Goal: Transaction & Acquisition: Book appointment/travel/reservation

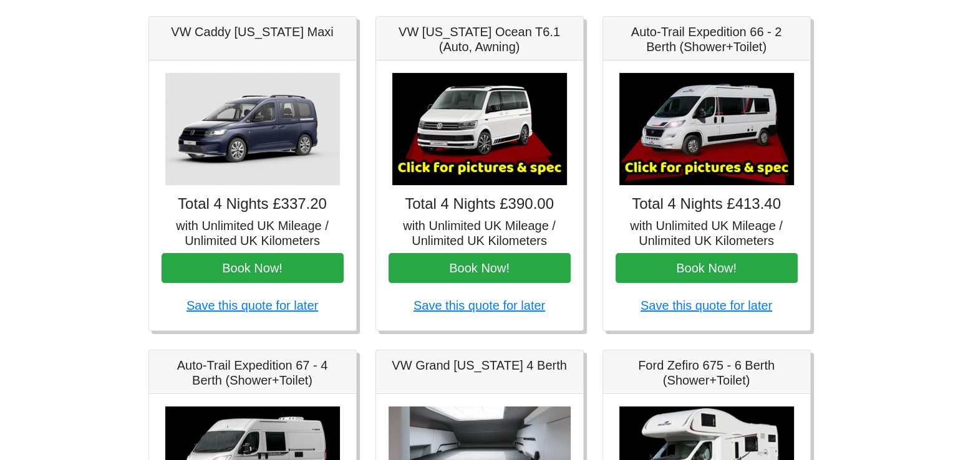
scroll to position [187, 0]
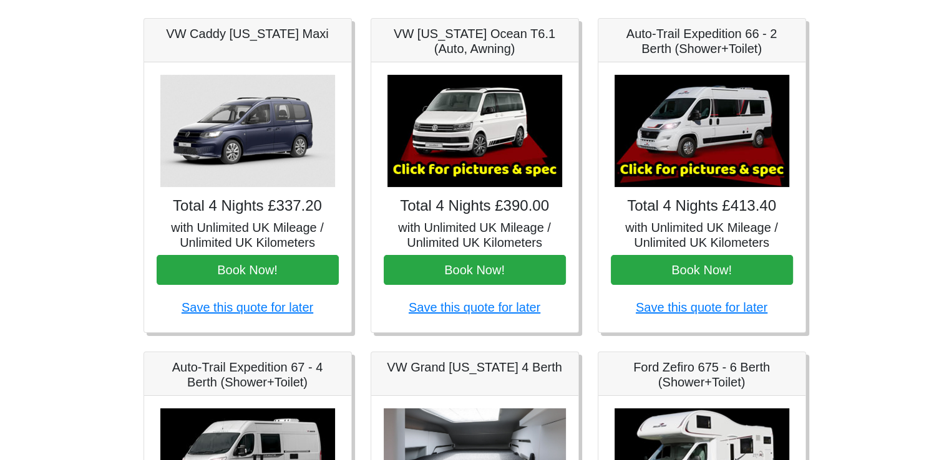
click at [710, 129] on img at bounding box center [701, 131] width 175 height 112
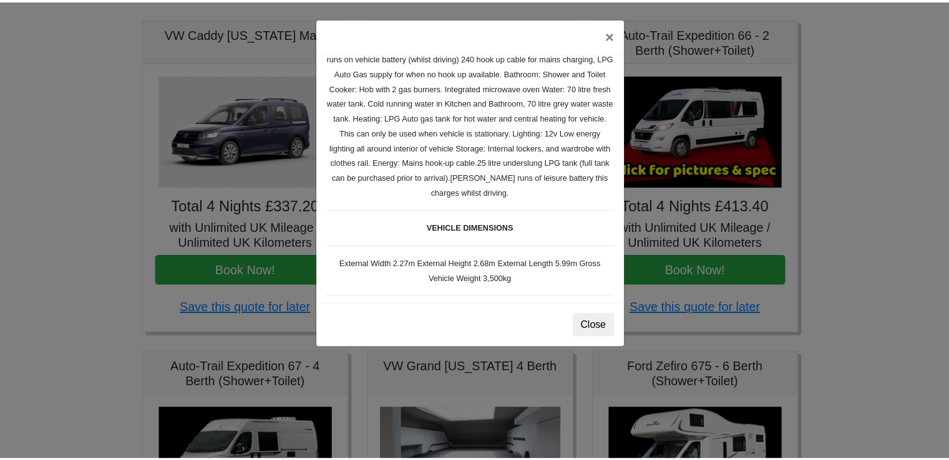
scroll to position [235, 0]
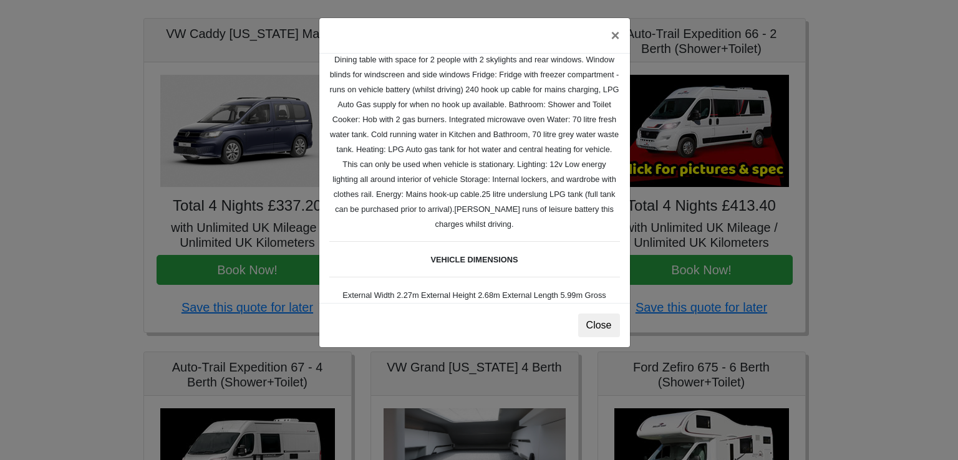
click at [864, 183] on div "× Fiat [PERSON_NAME] L 2 Spec TECHNICAL DATA Engine: Fiat Ducato 115bhp, 2 litr…" at bounding box center [479, 230] width 958 height 460
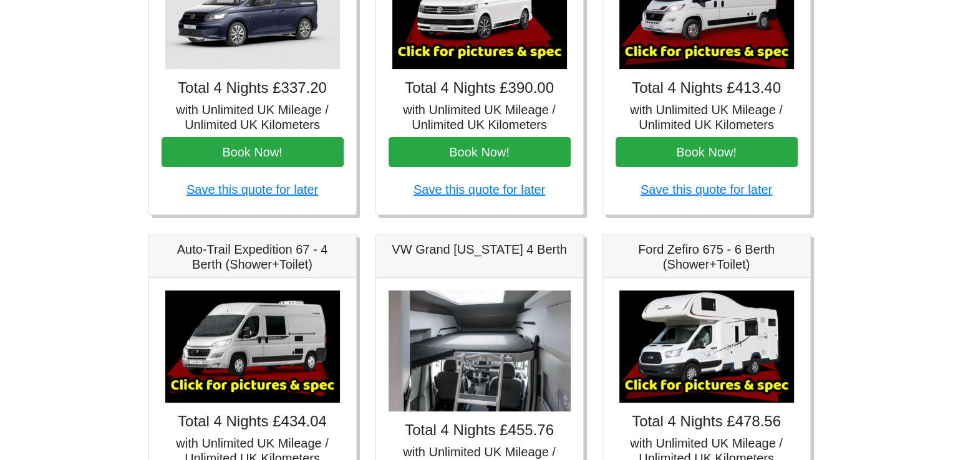
scroll to position [312, 0]
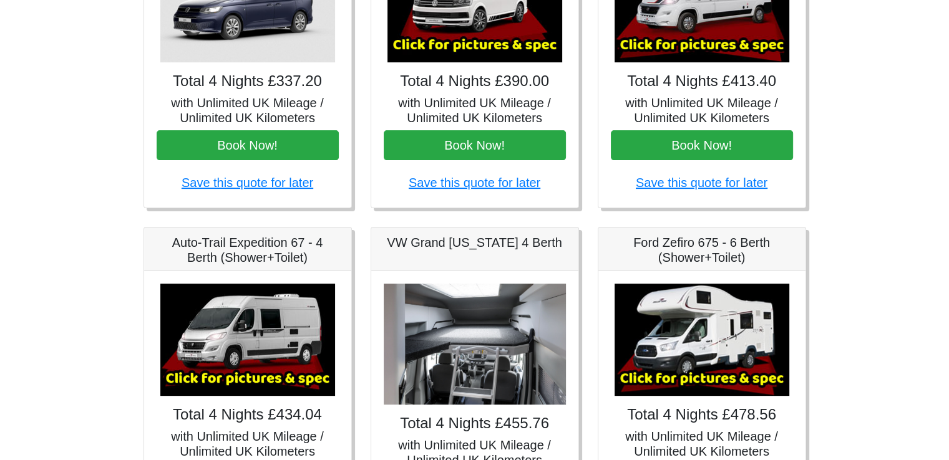
click at [258, 341] on img at bounding box center [247, 340] width 175 height 112
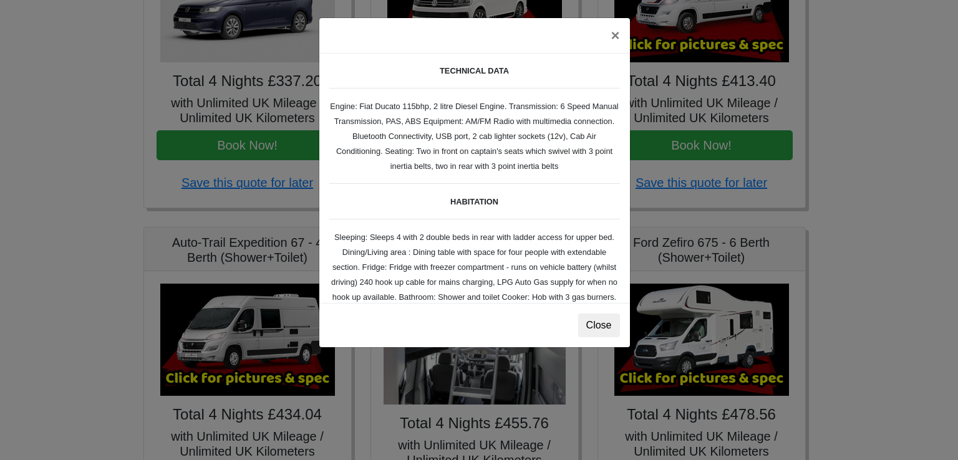
scroll to position [187, 0]
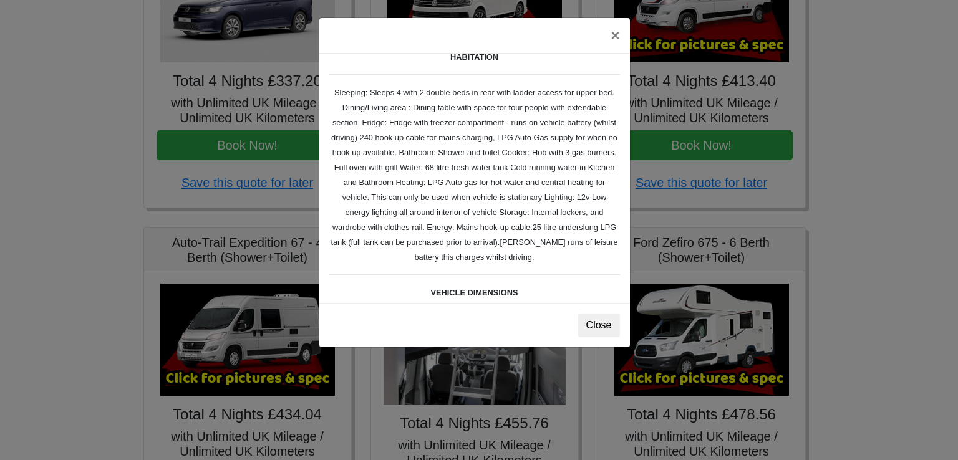
drag, startPoint x: 498, startPoint y: 337, endPoint x: 374, endPoint y: 484, distance: 191.7
drag, startPoint x: 374, startPoint y: 484, endPoint x: 611, endPoint y: 153, distance: 407.3
click at [611, 153] on div "Auto-trail Tribute 669 Spec TECHNICAL DATA Engine: Fiat Ducato 115bhp, 2 litre …" at bounding box center [474, 178] width 311 height 249
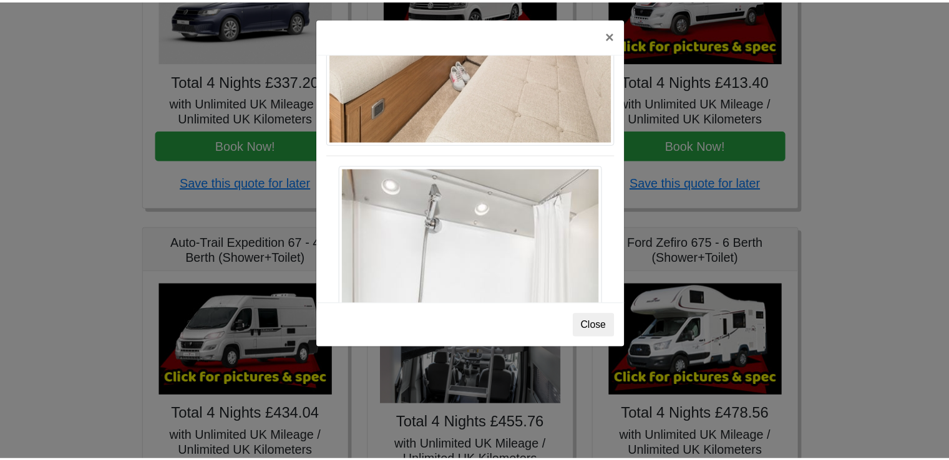
scroll to position [1686, 0]
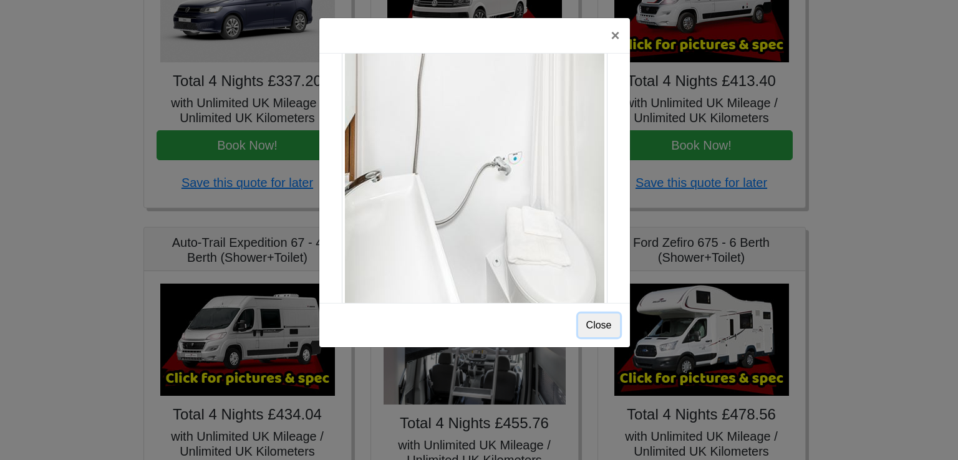
click at [600, 327] on button "Close" at bounding box center [599, 326] width 42 height 24
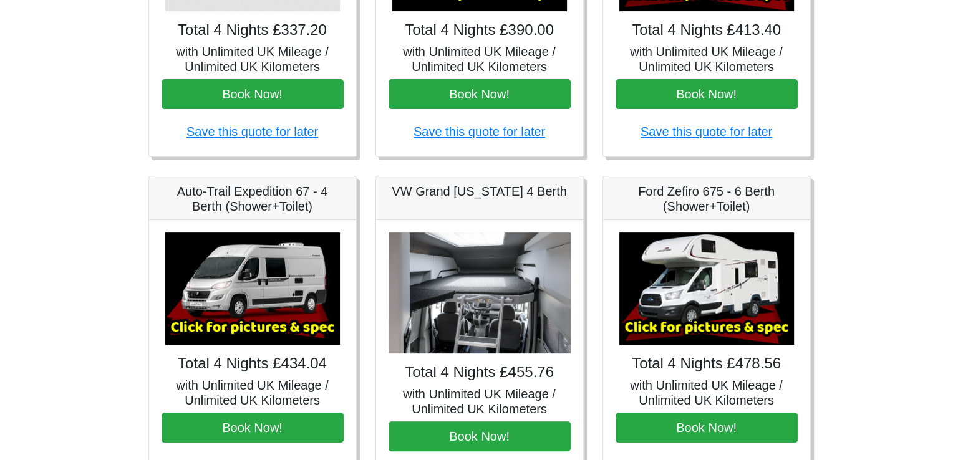
scroll to position [437, 0]
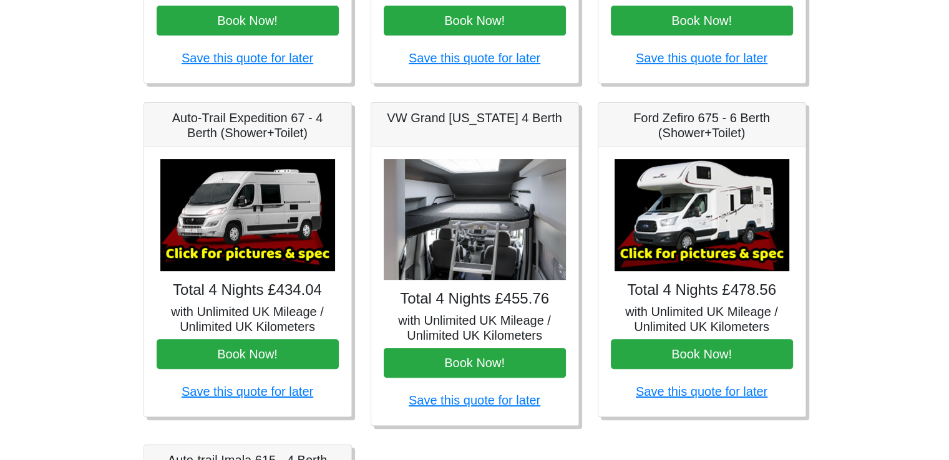
click at [233, 225] on img at bounding box center [247, 215] width 175 height 112
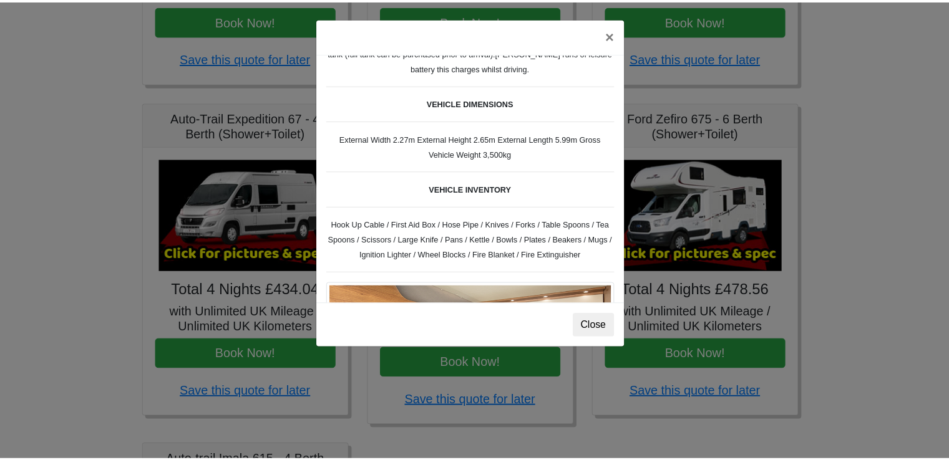
scroll to position [127, 0]
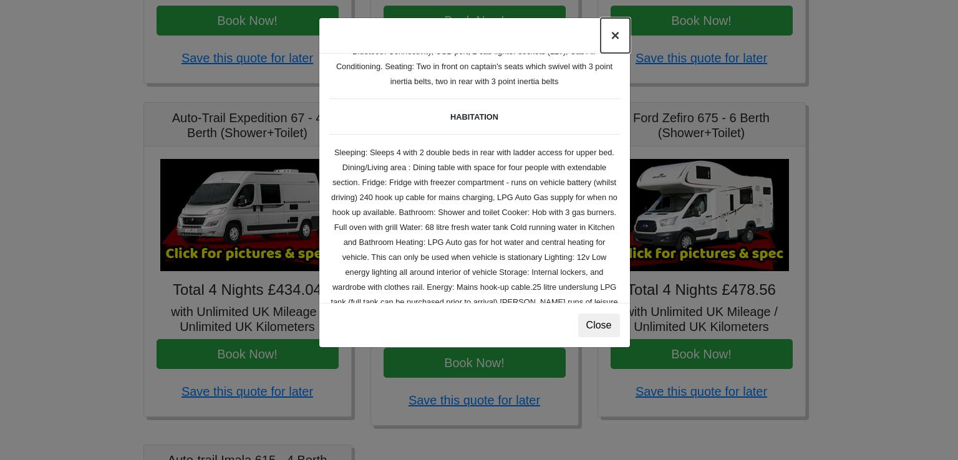
click at [621, 36] on button "×" at bounding box center [615, 35] width 29 height 35
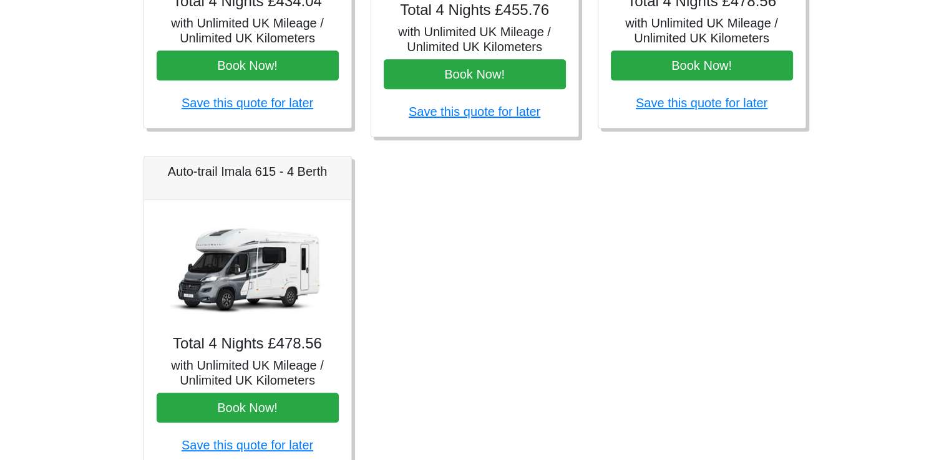
scroll to position [472, 0]
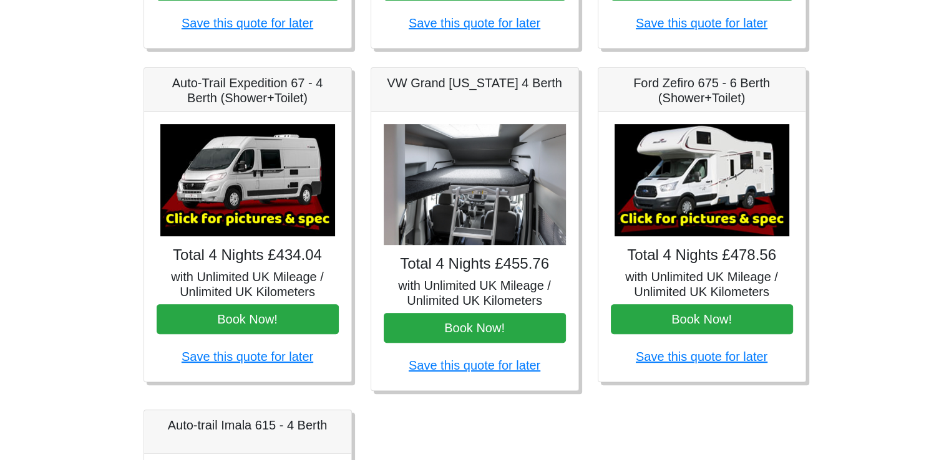
click at [258, 195] on img at bounding box center [247, 180] width 175 height 112
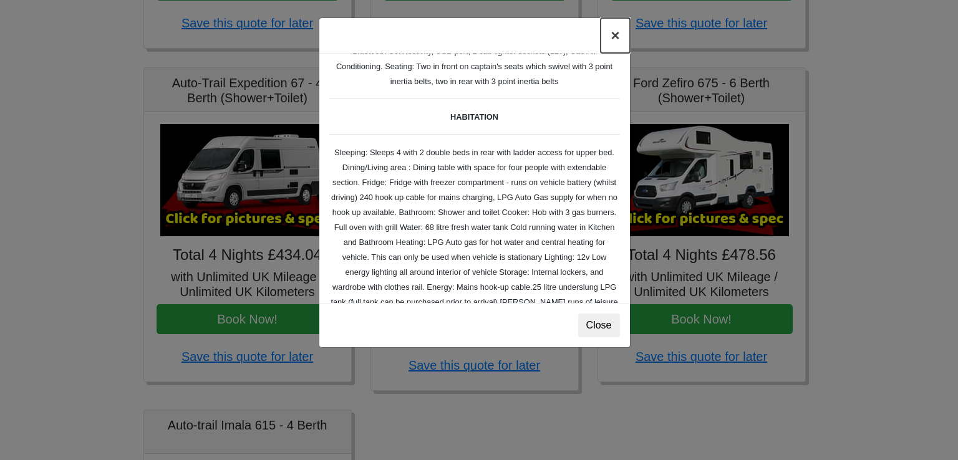
click at [611, 38] on button "×" at bounding box center [615, 35] width 29 height 35
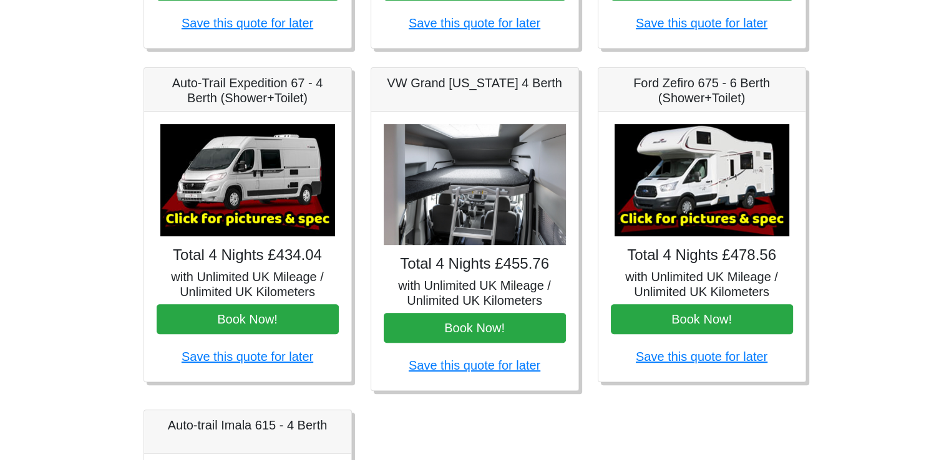
click at [483, 206] on img at bounding box center [475, 185] width 182 height 122
click at [470, 184] on img at bounding box center [475, 185] width 182 height 122
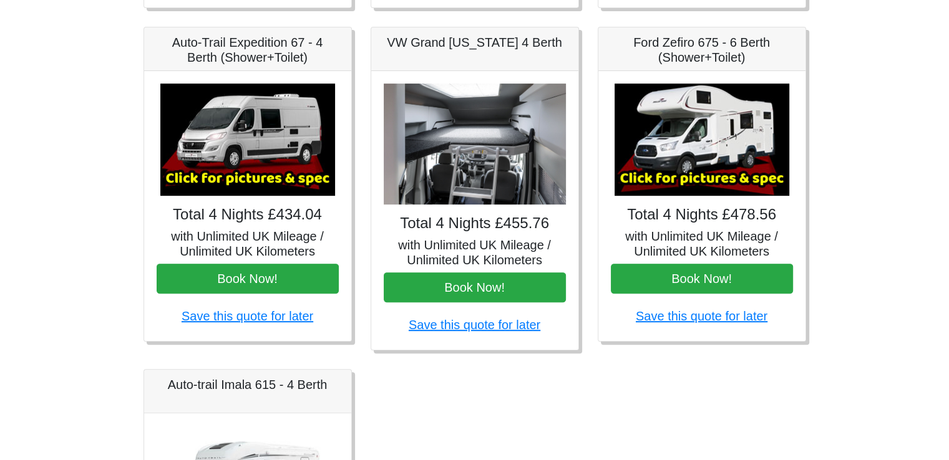
scroll to position [534, 0]
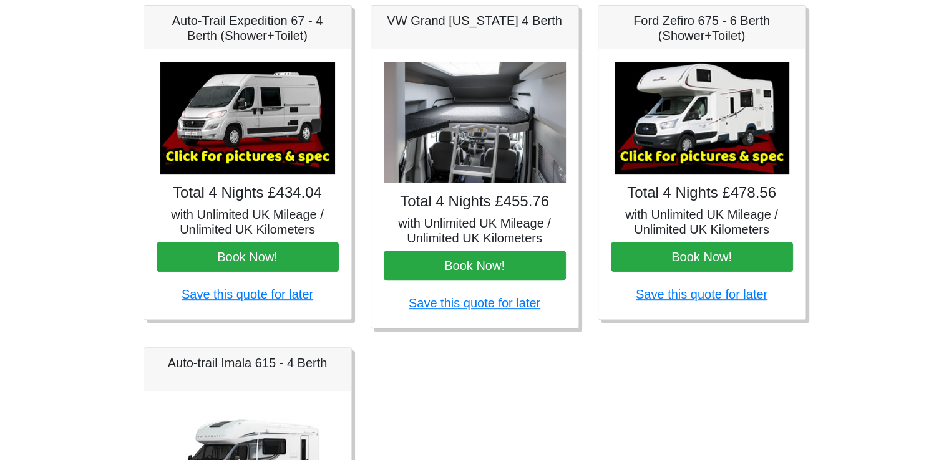
click at [491, 133] on img at bounding box center [475, 123] width 182 height 122
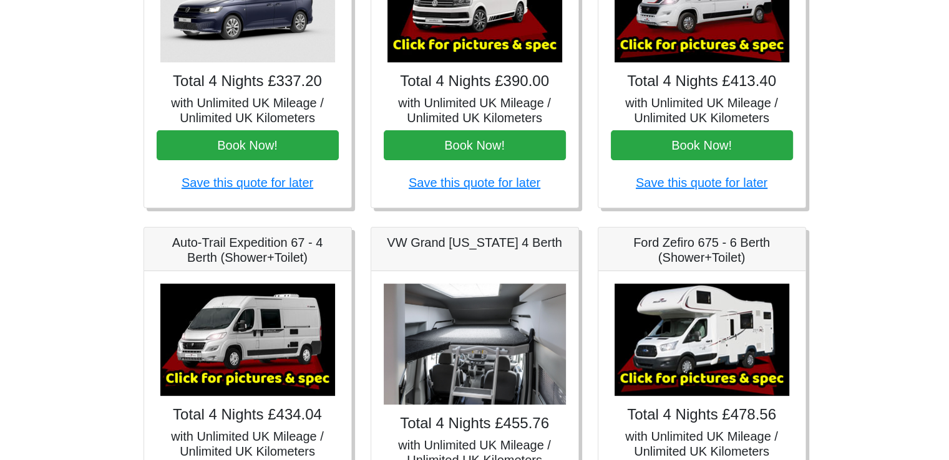
scroll to position [284, 0]
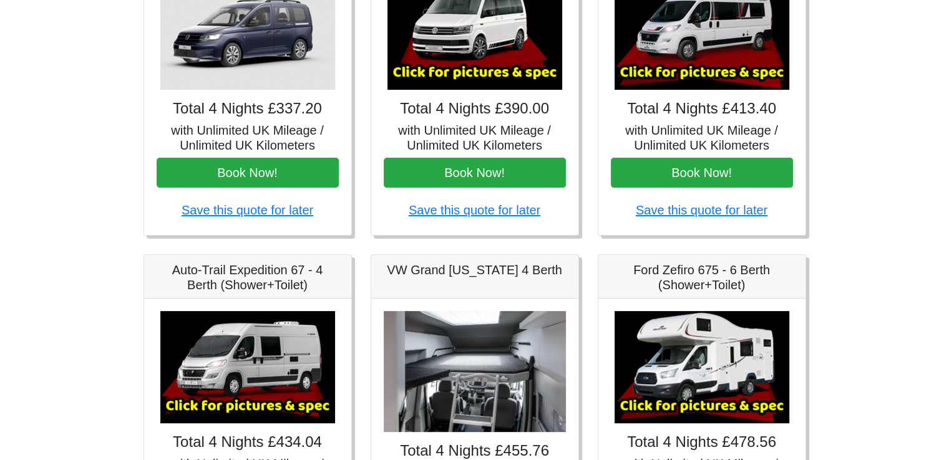
click at [491, 281] on div "VW Grand California 4 Berth" at bounding box center [474, 277] width 207 height 44
click at [508, 273] on h5 "VW Grand California 4 Berth" at bounding box center [475, 270] width 182 height 15
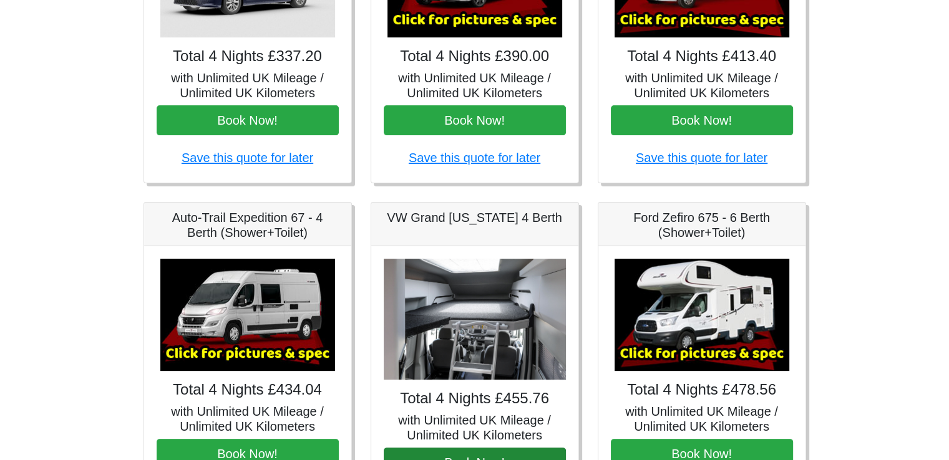
scroll to position [409, 0]
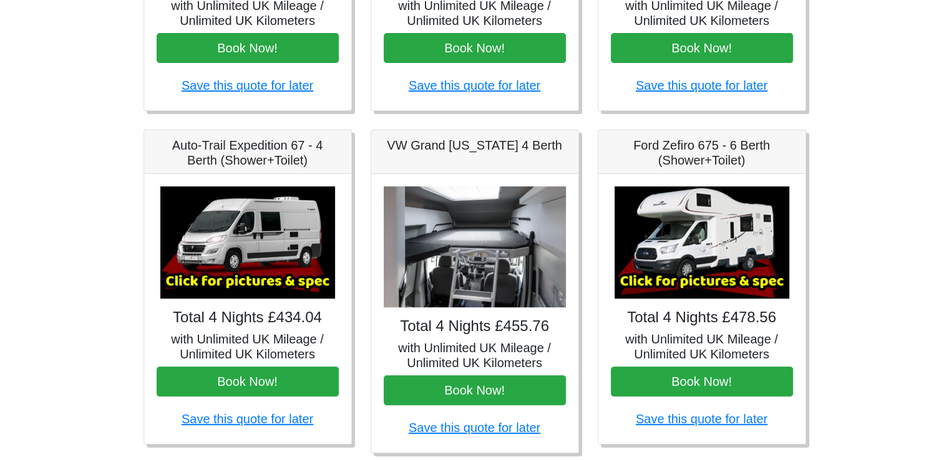
click at [491, 288] on img at bounding box center [475, 247] width 182 height 122
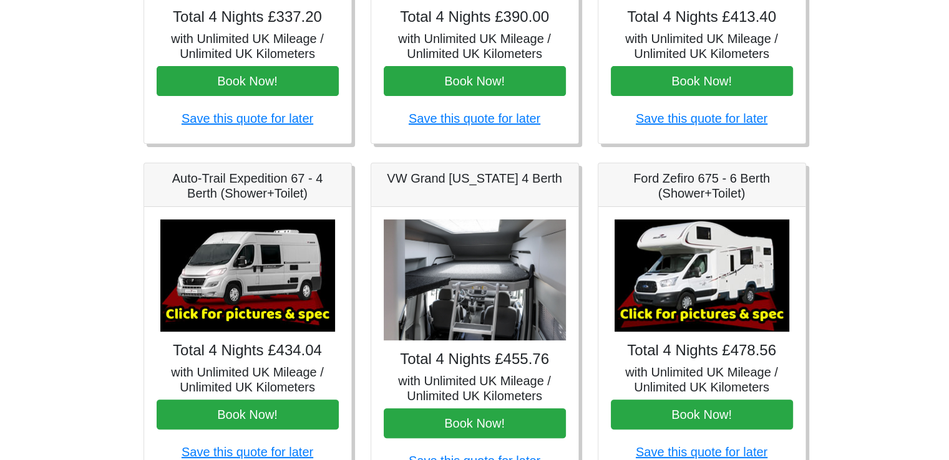
scroll to position [347, 0]
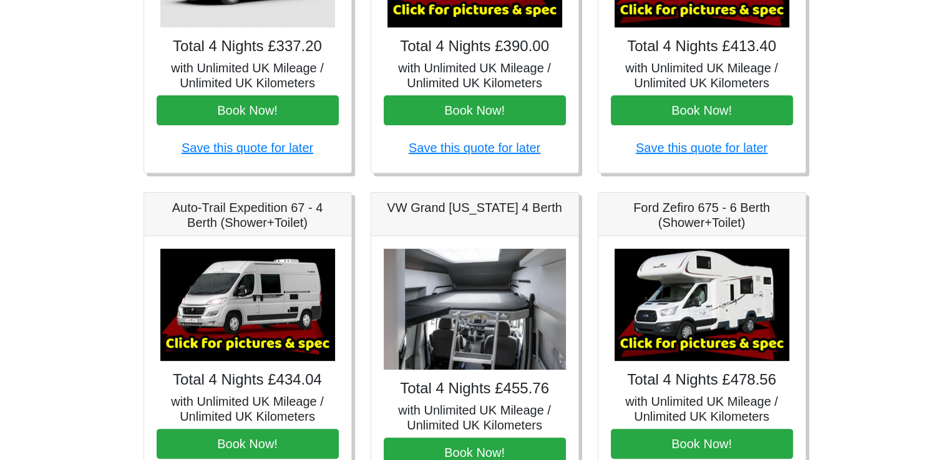
click at [484, 287] on img at bounding box center [475, 310] width 182 height 122
click at [444, 225] on div "VW Grand California 4 Berth" at bounding box center [474, 215] width 207 height 44
click at [472, 194] on div "VW Grand California 4 Berth" at bounding box center [474, 215] width 207 height 44
click at [454, 317] on img at bounding box center [475, 310] width 182 height 122
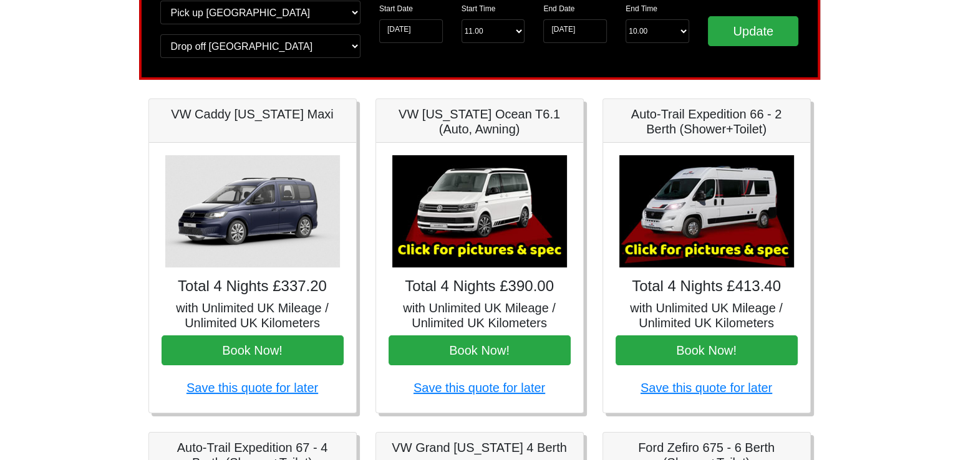
scroll to position [97, 0]
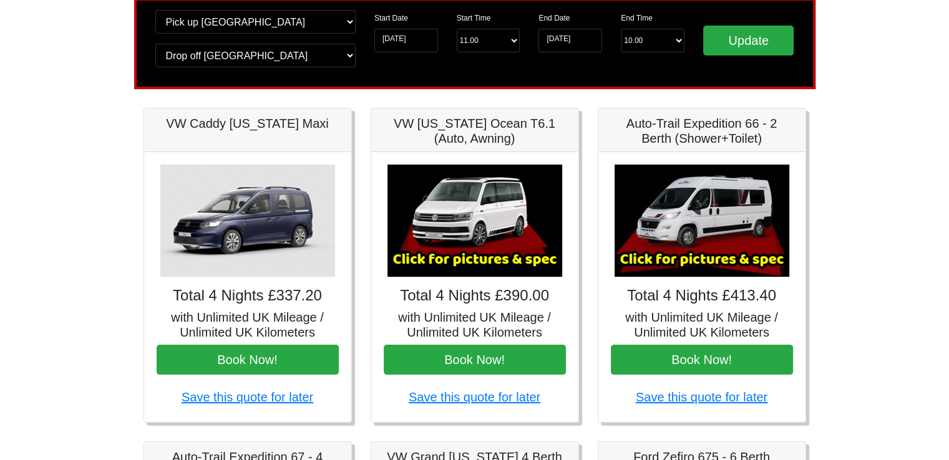
click at [684, 218] on img at bounding box center [701, 221] width 175 height 112
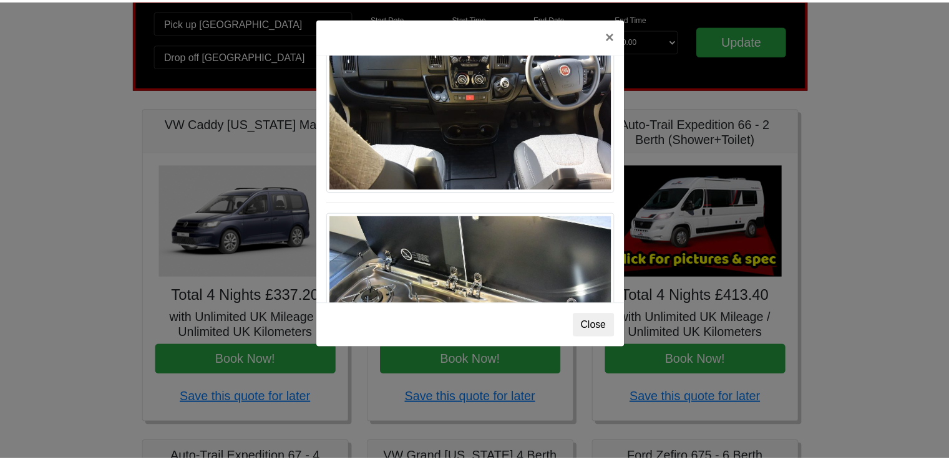
scroll to position [1295, 0]
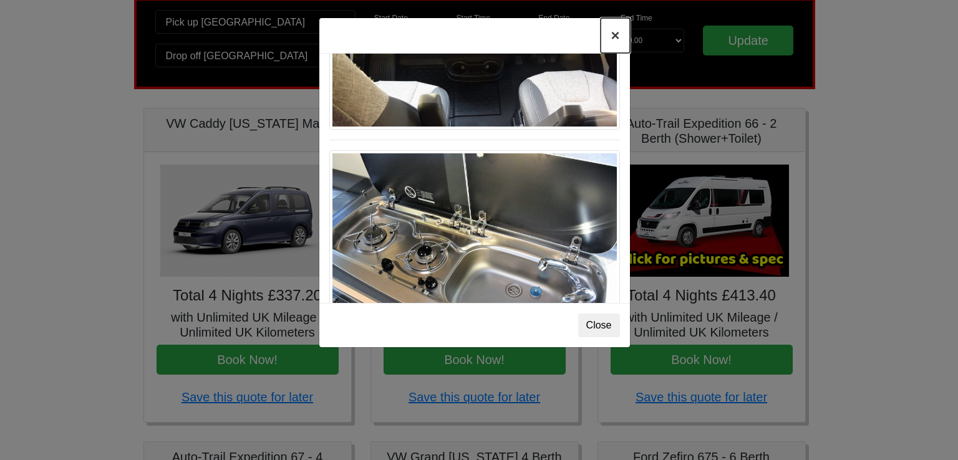
click at [616, 28] on button "×" at bounding box center [615, 35] width 29 height 35
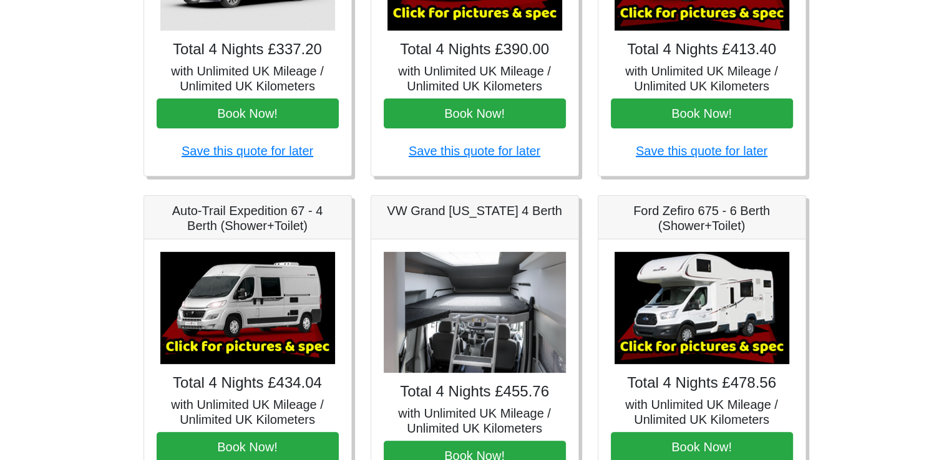
scroll to position [347, 0]
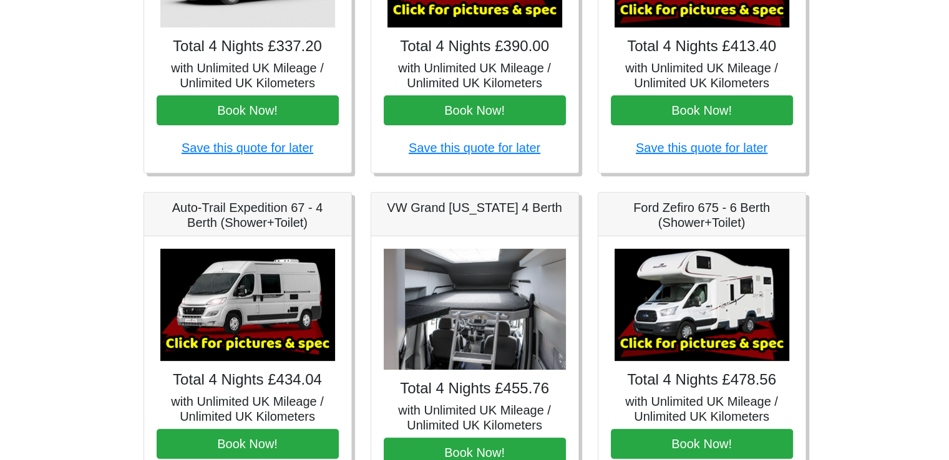
click at [215, 283] on img at bounding box center [247, 305] width 175 height 112
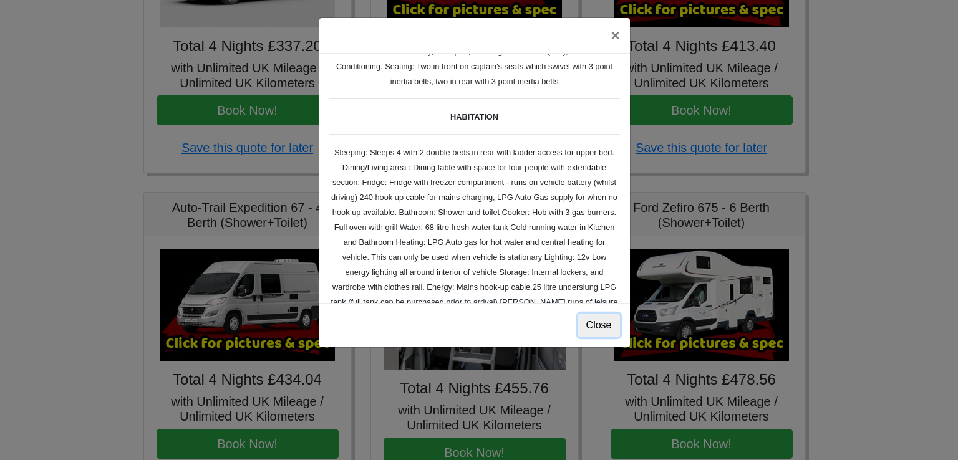
click at [593, 322] on button "Close" at bounding box center [599, 326] width 42 height 24
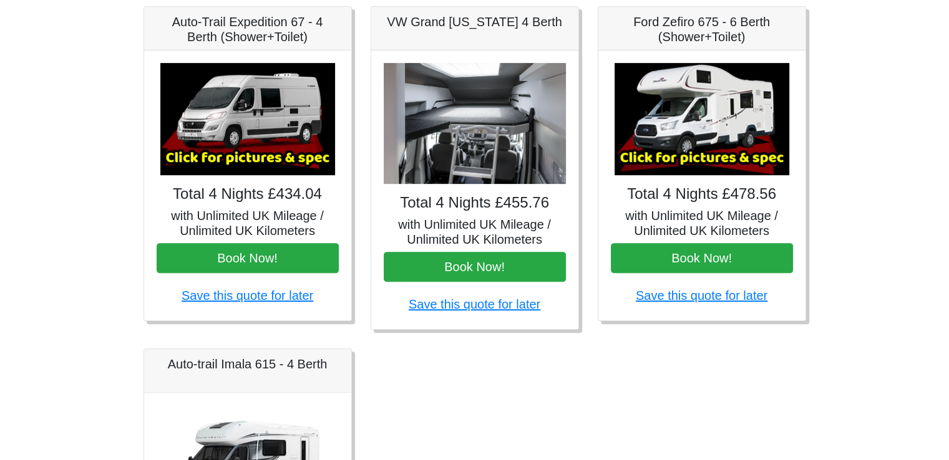
scroll to position [534, 0]
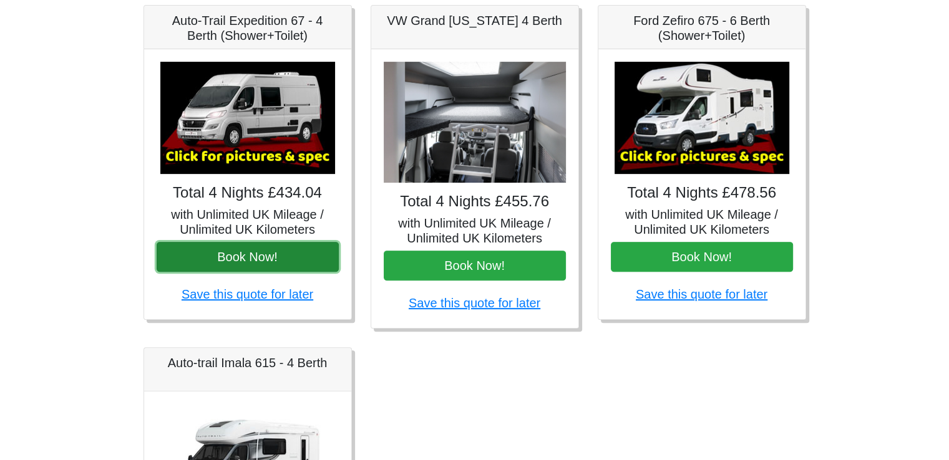
click at [202, 264] on button "Book Now!" at bounding box center [248, 257] width 182 height 30
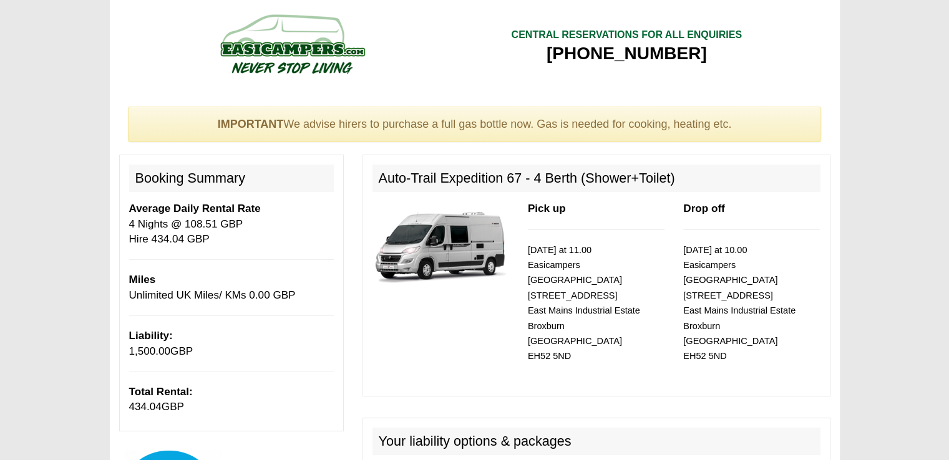
drag, startPoint x: 191, startPoint y: 351, endPoint x: 122, endPoint y: 339, distance: 69.6
click at [122, 339] on div "Booking Summary Average Daily Rental Rate 4 Nights @ 108.51 GBP Hire 434.04 GBP…" at bounding box center [231, 293] width 225 height 276
click at [447, 338] on div "Pick up [DATE] at 11.00 Easicampers [GEOGRAPHIC_DATA] [STREET_ADDRESS] Drop off…" at bounding box center [596, 293] width 467 height 185
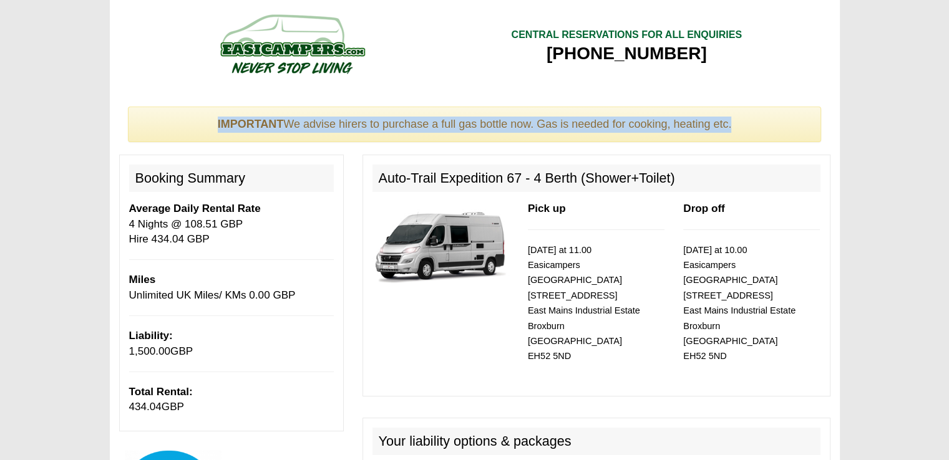
drag, startPoint x: 212, startPoint y: 124, endPoint x: 728, endPoint y: 133, distance: 516.5
click at [728, 133] on div "IMPORTANT We advise hirers to purchase a full gas bottle now. Gas is needed for…" at bounding box center [475, 125] width 694 height 36
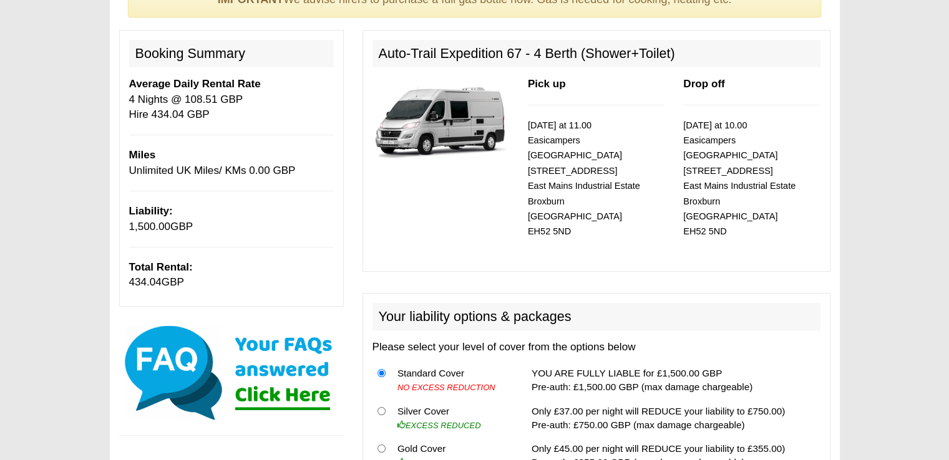
scroll to position [249, 0]
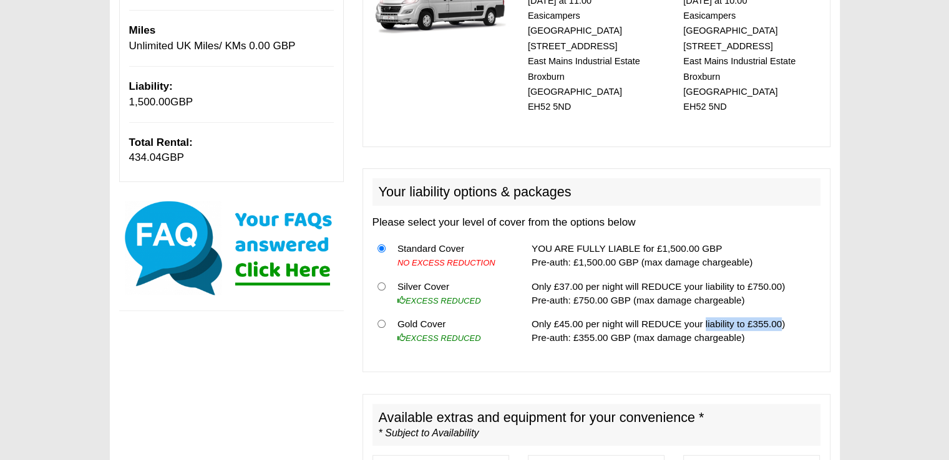
drag, startPoint x: 696, startPoint y: 310, endPoint x: 773, endPoint y: 310, distance: 76.7
click at [773, 312] on td "Only £45.00 per night will REDUCE your liability to £355.00) Pre-auth: £355.00 …" at bounding box center [673, 330] width 294 height 37
click at [759, 274] on td "Only £37.00 per night will REDUCE your liability to £750.00) Pre-auth: £750.00 …" at bounding box center [673, 293] width 294 height 38
click at [382, 320] on input "radio" at bounding box center [381, 324] width 8 height 8
radio input "true"
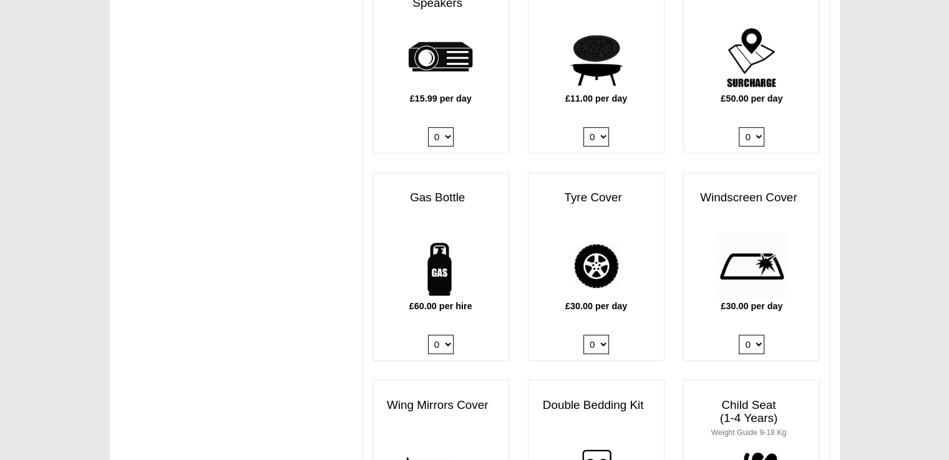
scroll to position [748, 0]
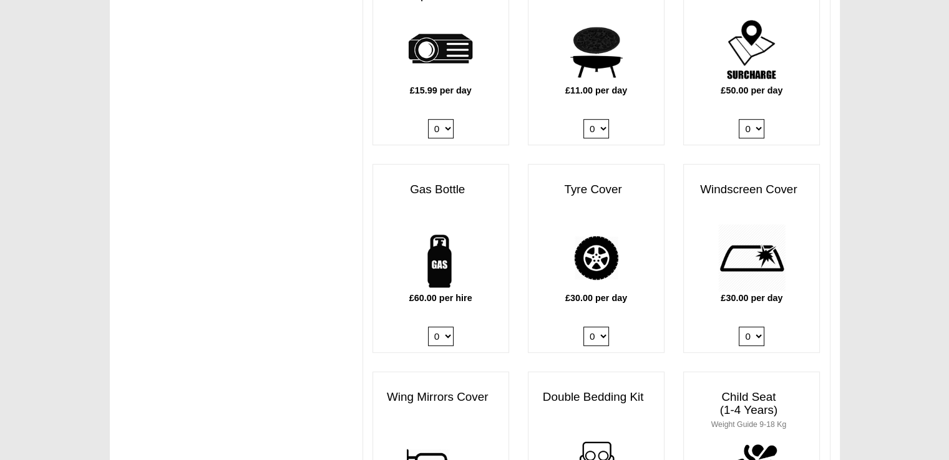
click at [445, 327] on select "0 1" at bounding box center [441, 336] width 26 height 19
select select "Gas Bottle x QTY 1 @ 60.00 GBP per hire."
click at [428, 327] on select "0 1" at bounding box center [441, 336] width 26 height 19
drag, startPoint x: 565, startPoint y: 173, endPoint x: 622, endPoint y: 173, distance: 57.4
click at [622, 177] on h3 "Tyre Cover" at bounding box center [595, 190] width 135 height 26
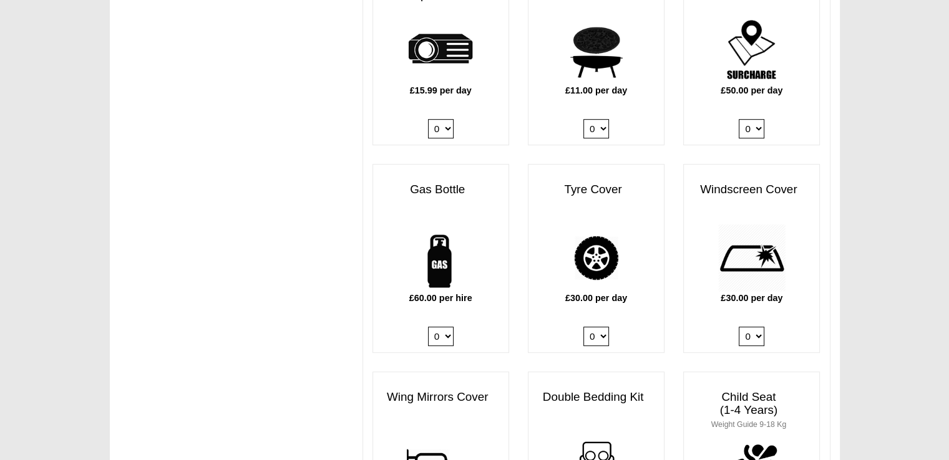
click at [704, 164] on div "Windscreen Cover £30.00 per day 0 1" at bounding box center [751, 258] width 137 height 189
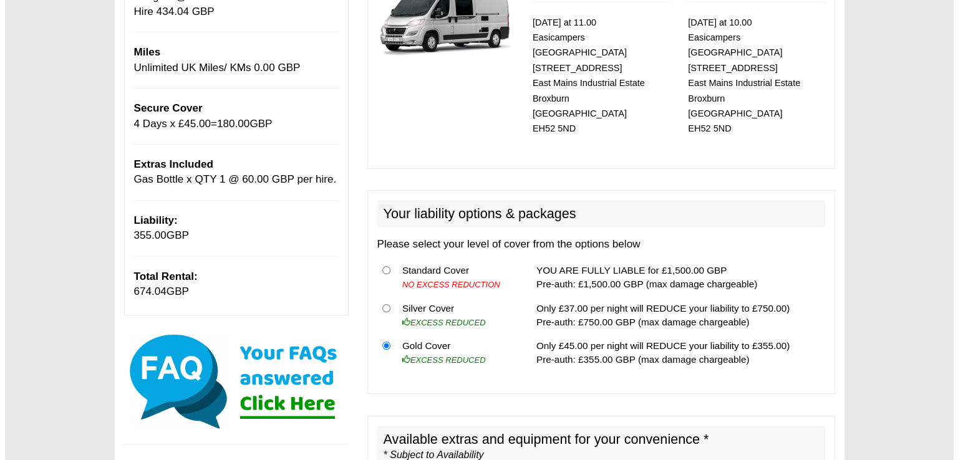
scroll to position [249, 0]
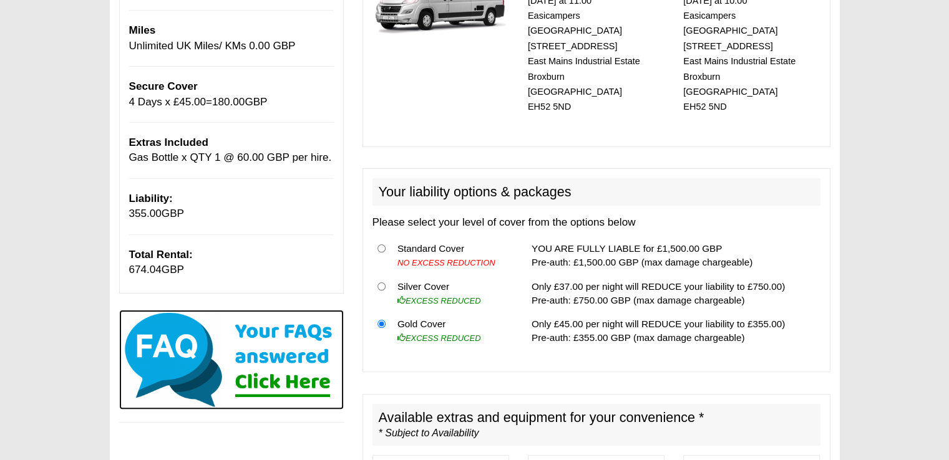
click at [272, 387] on img at bounding box center [231, 360] width 225 height 100
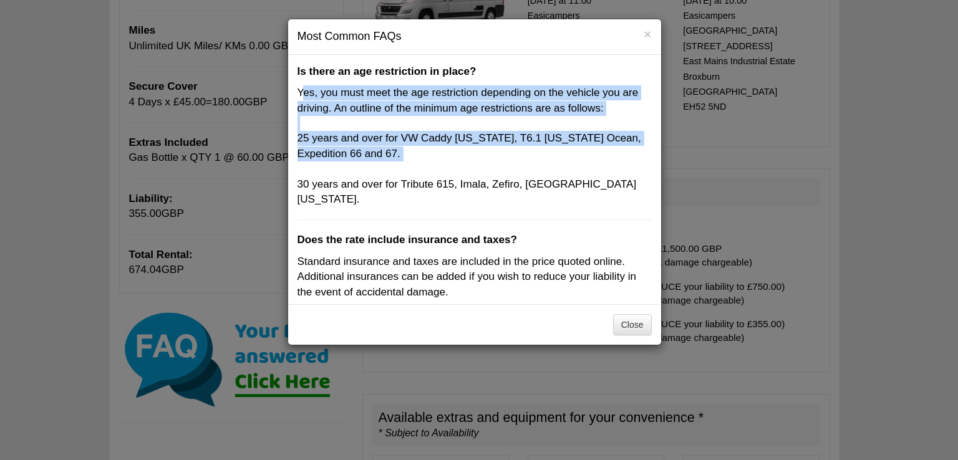
drag, startPoint x: 301, startPoint y: 94, endPoint x: 593, endPoint y: 177, distance: 303.3
click at [593, 177] on p "Yes, you must meet the age restriction depending on the vehicle you are driving…" at bounding box center [475, 146] width 354 height 122
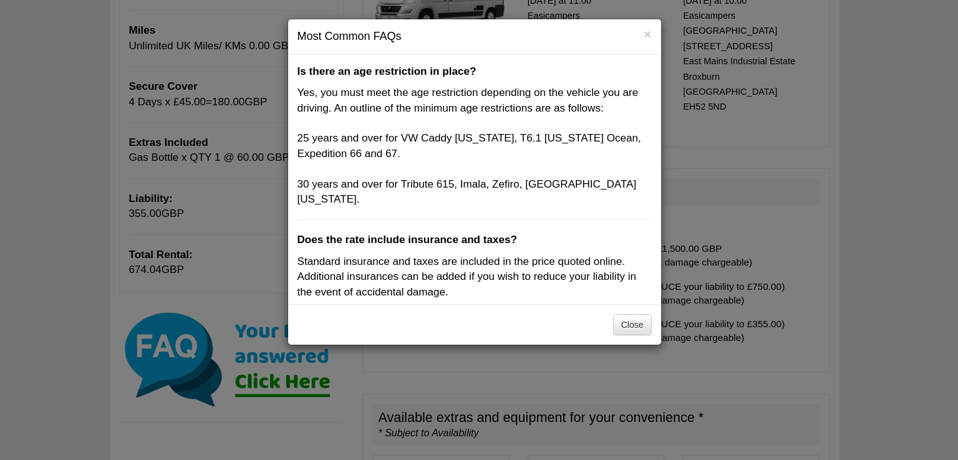
click at [469, 189] on p "Yes, you must meet the age restriction depending on the vehicle you are driving…" at bounding box center [475, 146] width 354 height 122
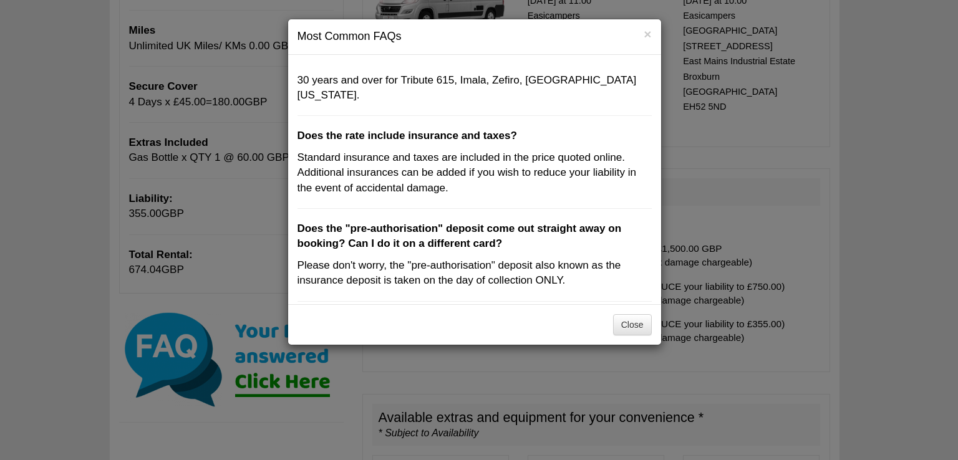
scroll to position [125, 0]
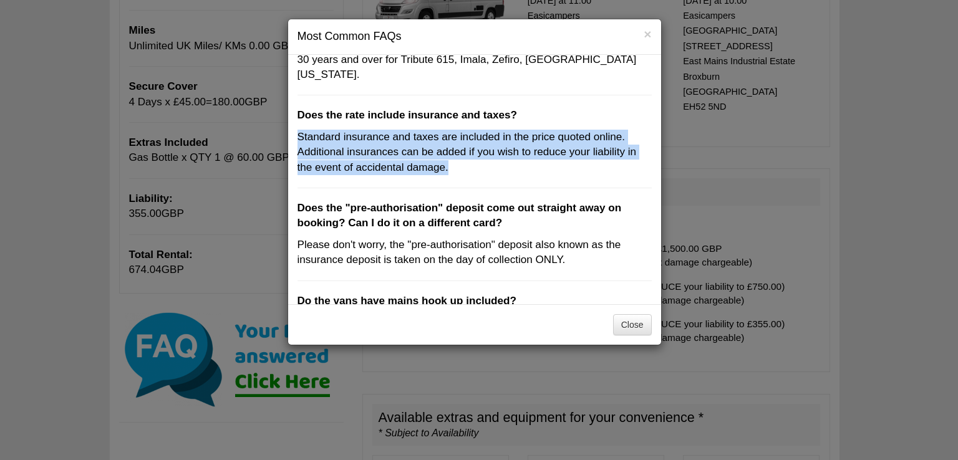
drag, startPoint x: 452, startPoint y: 155, endPoint x: 291, endPoint y: 123, distance: 163.5
click at [291, 123] on div "Is there an age restriction in place? Yes, you must meet the age restriction de…" at bounding box center [474, 179] width 373 height 249
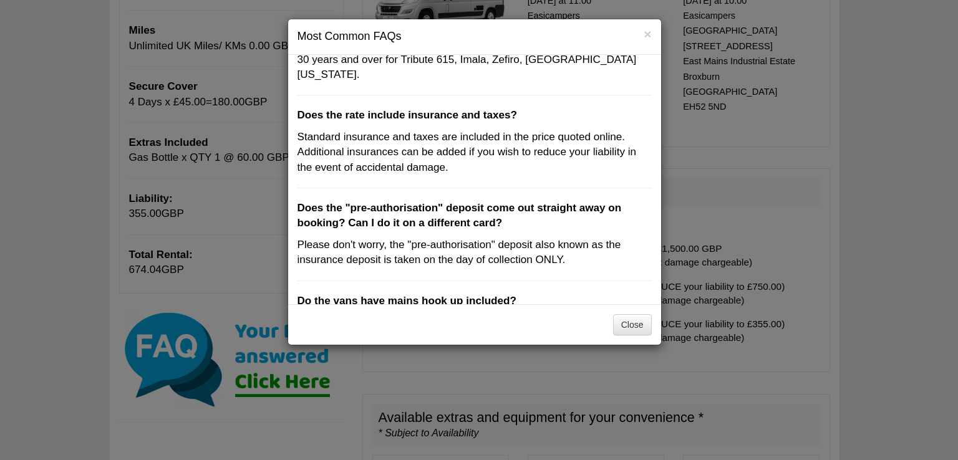
click at [490, 160] on div "Is there an age restriction in place? Yes, you must meet the age restriction de…" at bounding box center [474, 179] width 373 height 249
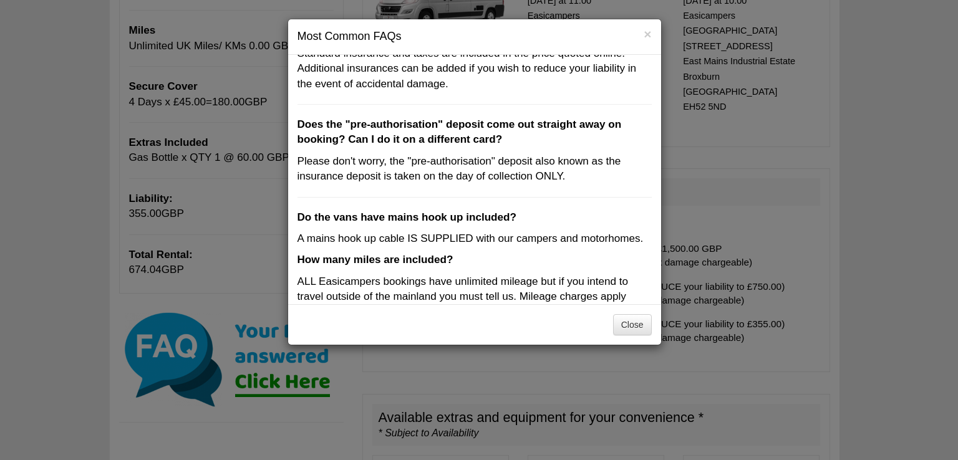
scroll to position [187, 0]
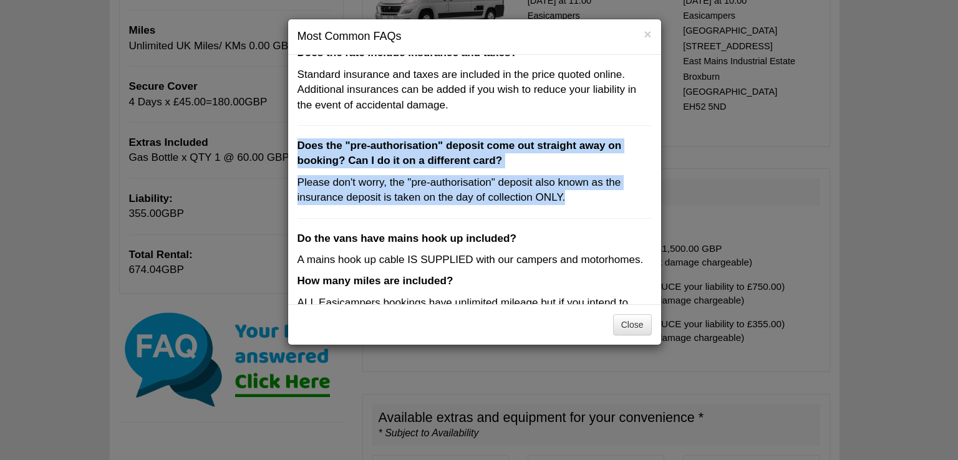
drag, startPoint x: 574, startPoint y: 183, endPoint x: 297, endPoint y: 127, distance: 282.6
click at [297, 127] on div "Is there an age restriction in place? Yes, you must meet the age restriction de…" at bounding box center [474, 179] width 373 height 249
click at [552, 145] on p "Does the "pre-authorisation" deposit come out straight away on booking? Can I d…" at bounding box center [475, 153] width 354 height 31
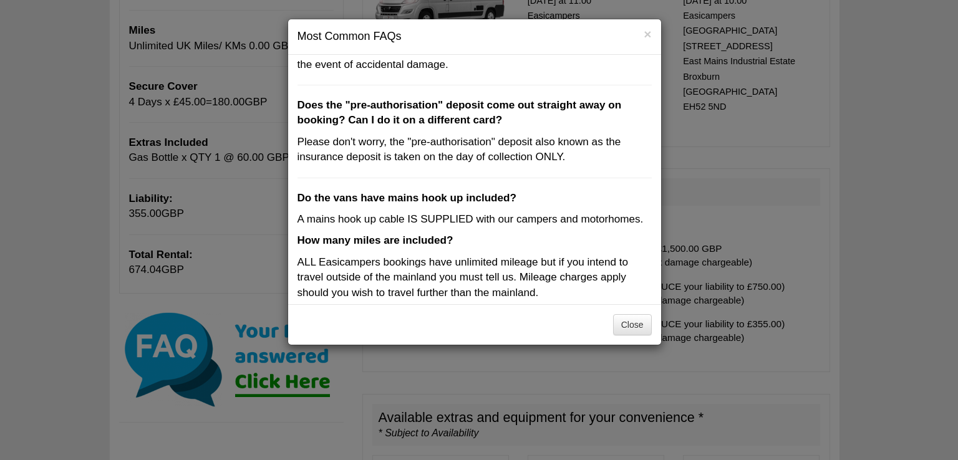
scroll to position [249, 0]
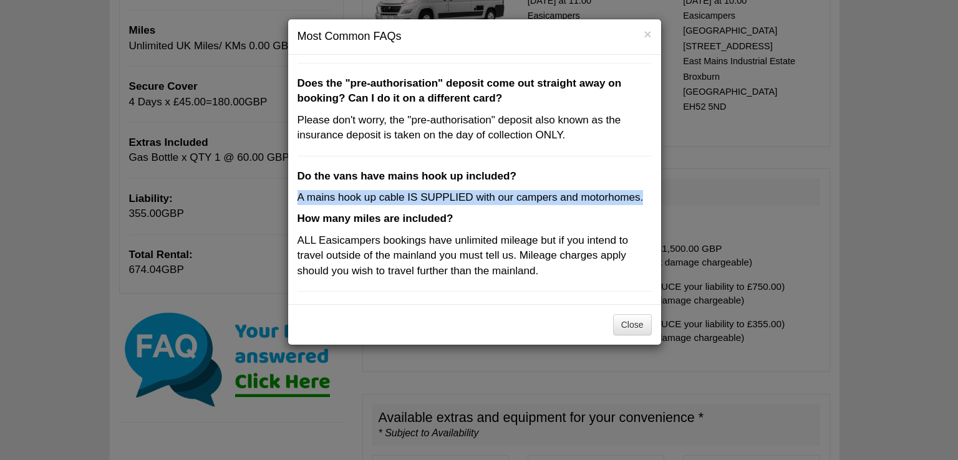
drag, startPoint x: 635, startPoint y: 185, endPoint x: 295, endPoint y: 183, distance: 339.9
click at [296, 183] on div "Is there an age restriction in place? Yes, you must meet the age restriction de…" at bounding box center [474, 179] width 373 height 249
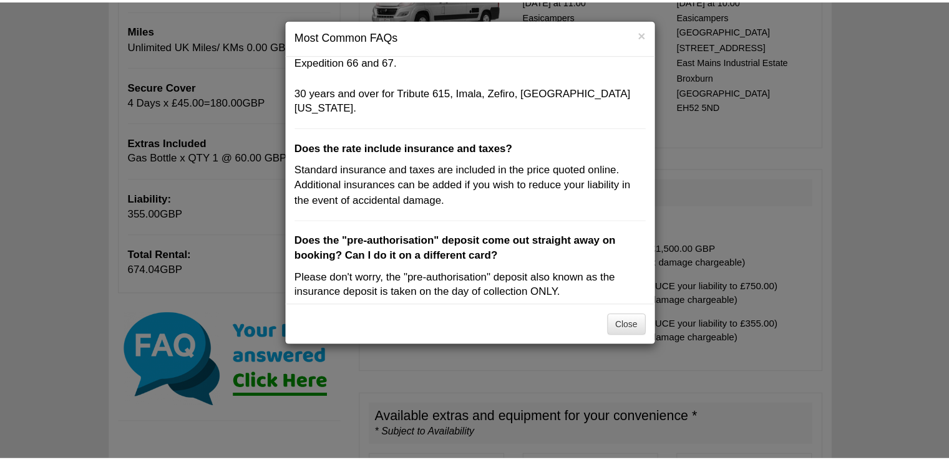
scroll to position [114, 0]
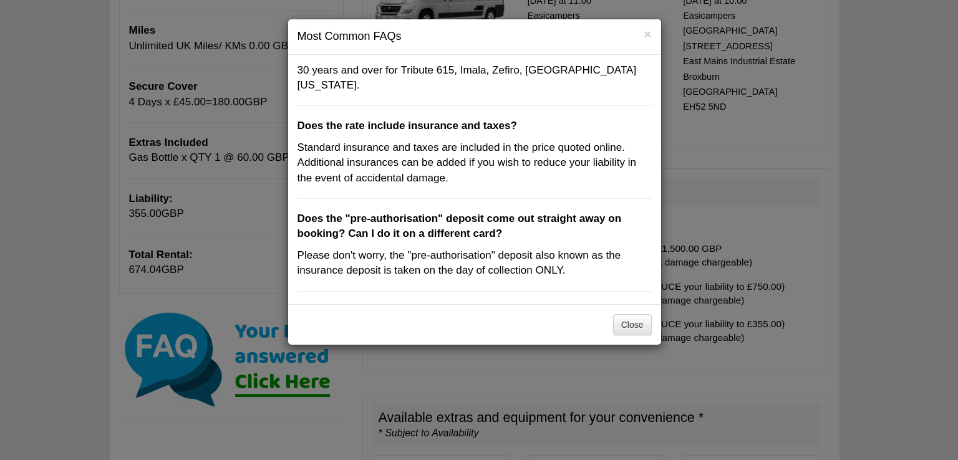
drag, startPoint x: 567, startPoint y: 218, endPoint x: 605, endPoint y: 157, distance: 72.5
click at [567, 219] on p "Does the "pre-authorisation" deposit come out straight away on booking? Can I d…" at bounding box center [475, 226] width 354 height 31
click at [644, 34] on button "×" at bounding box center [647, 33] width 7 height 13
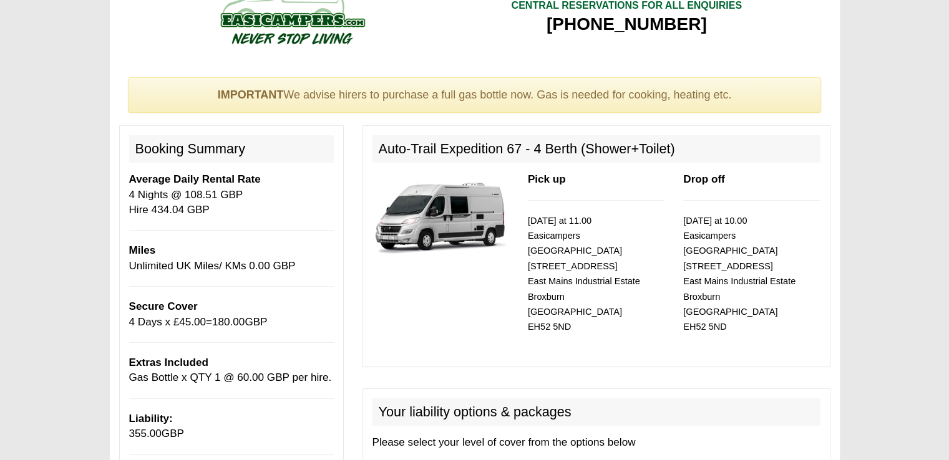
scroll to position [0, 0]
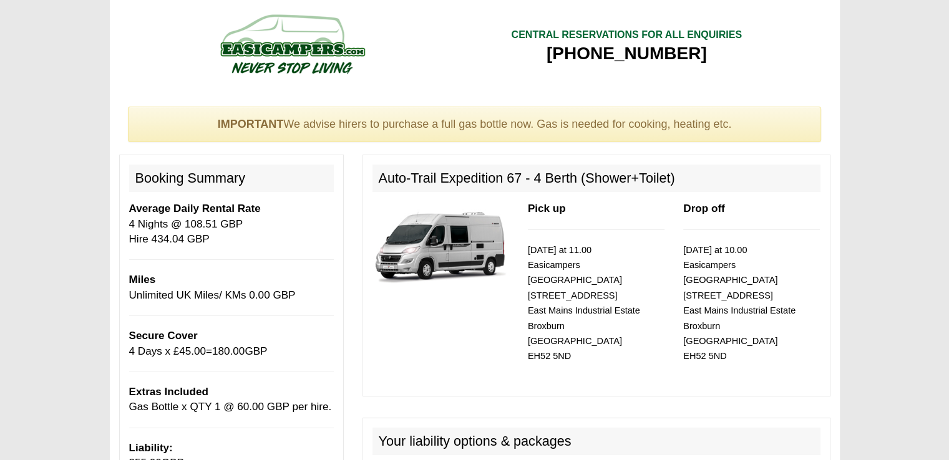
click at [254, 240] on p "Average Daily Rental Rate 4 Nights @ 108.51 GBP Hire 434.04 GBP" at bounding box center [231, 224] width 205 height 46
drag, startPoint x: 529, startPoint y: 294, endPoint x: 639, endPoint y: 294, distance: 110.4
click at [639, 294] on p "[DATE] at 11.00 Easicampers [GEOGRAPHIC_DATA] [STREET_ADDRESS]" at bounding box center [596, 304] width 137 height 122
click at [583, 351] on div "Pick up [DATE] at 11.00 Easicampers [GEOGRAPHIC_DATA] [STREET_ADDRESS]" at bounding box center [595, 293] width 155 height 185
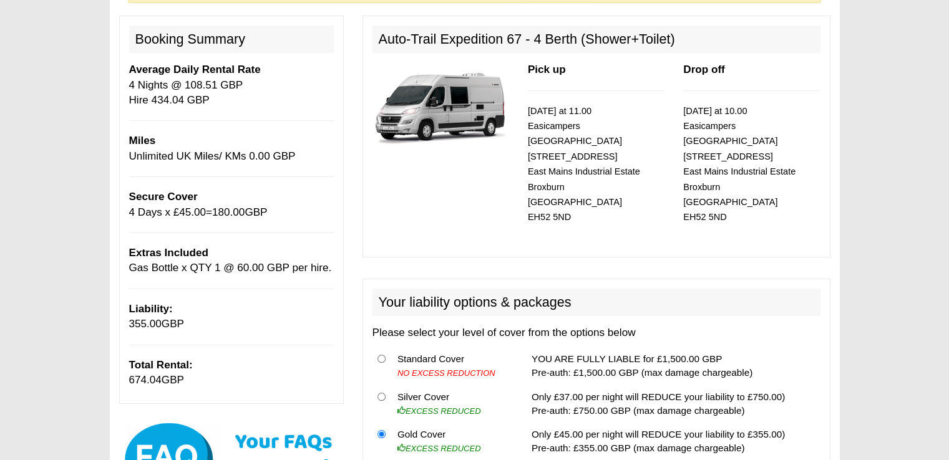
scroll to position [187, 0]
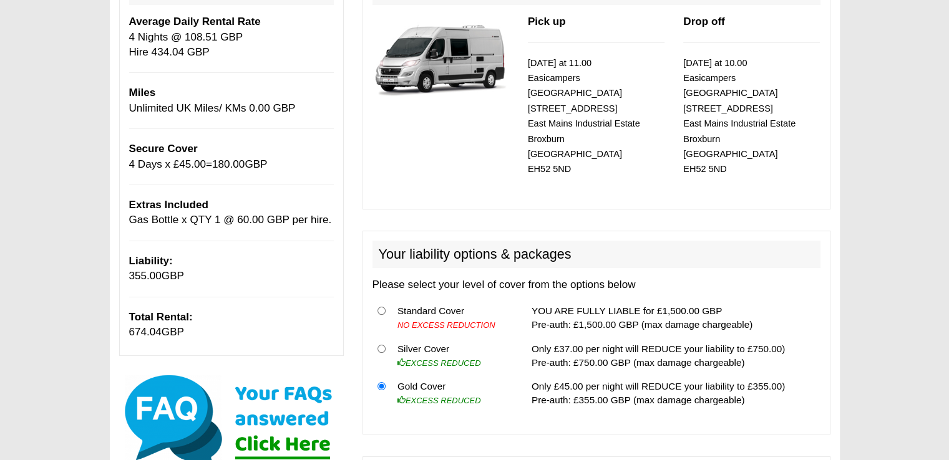
click at [200, 335] on p "Total Rental: 674.04 GBP" at bounding box center [231, 325] width 205 height 31
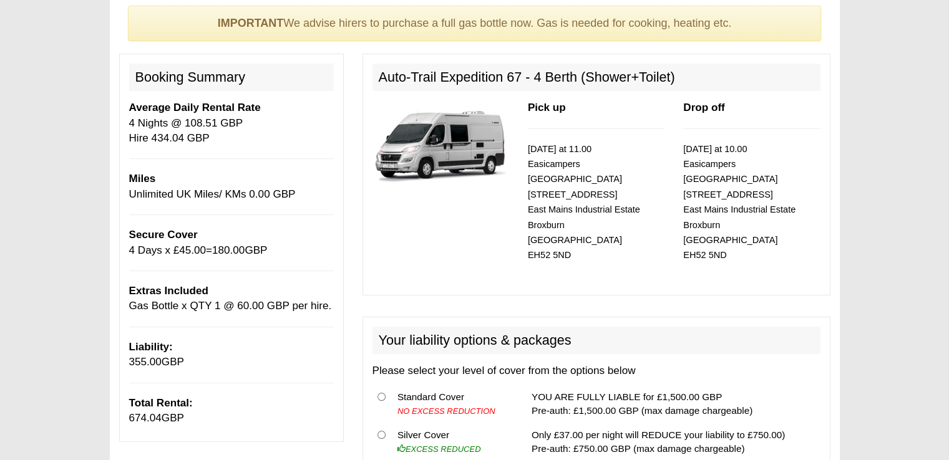
scroll to position [0, 0]
